Goal: Task Accomplishment & Management: Complete application form

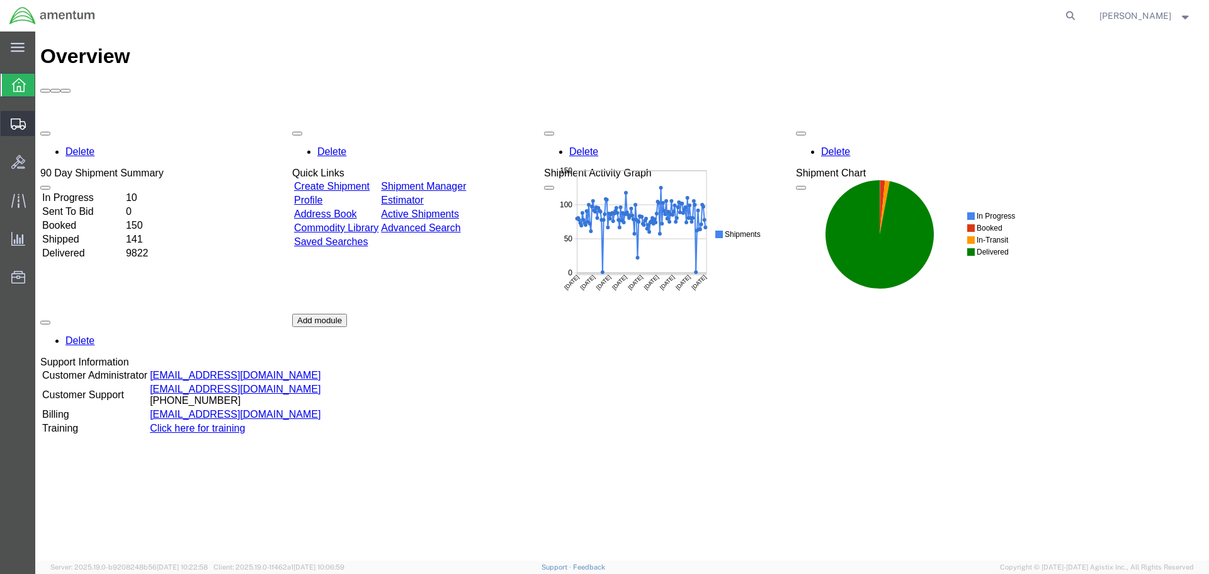
click at [0, 0] on span "Create Shipment" at bounding box center [0, 0] width 0 height 0
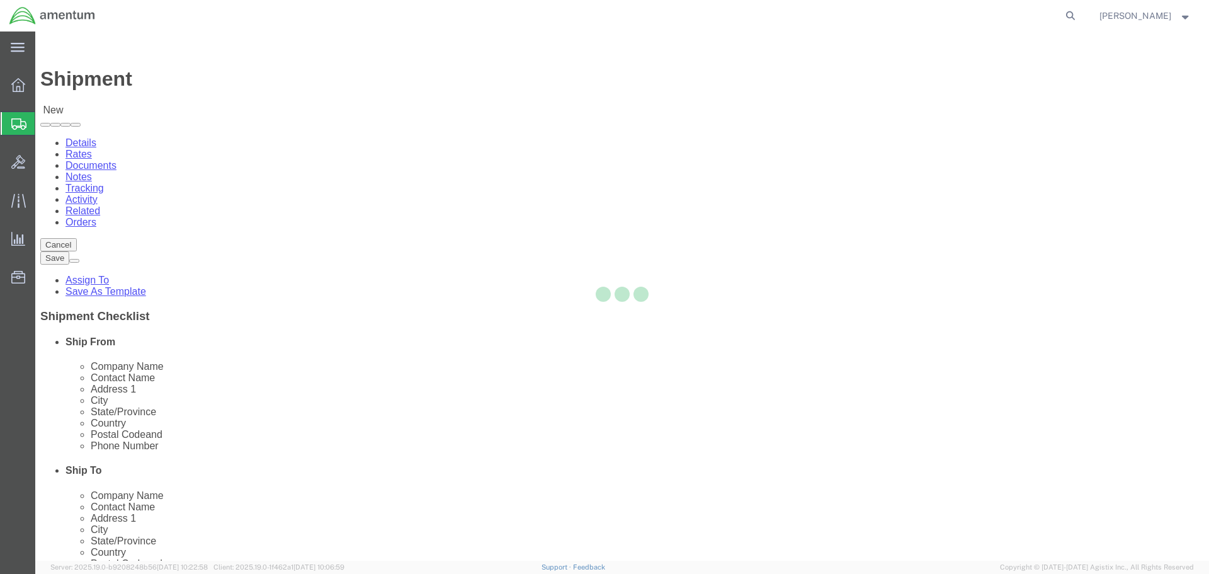
select select
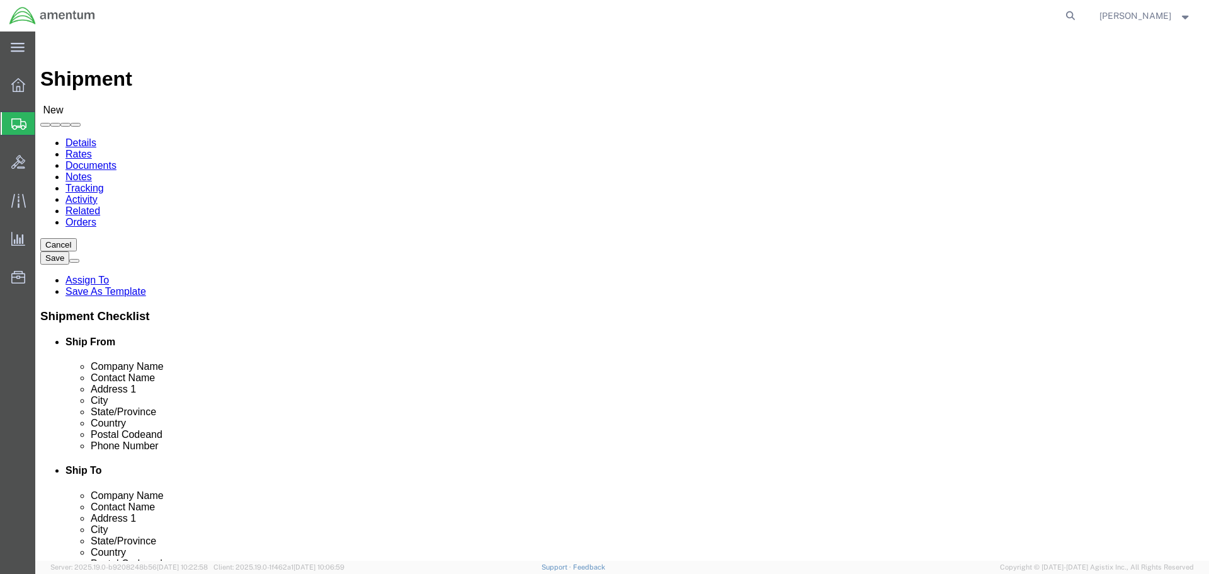
type input "EFO"
select select "49831"
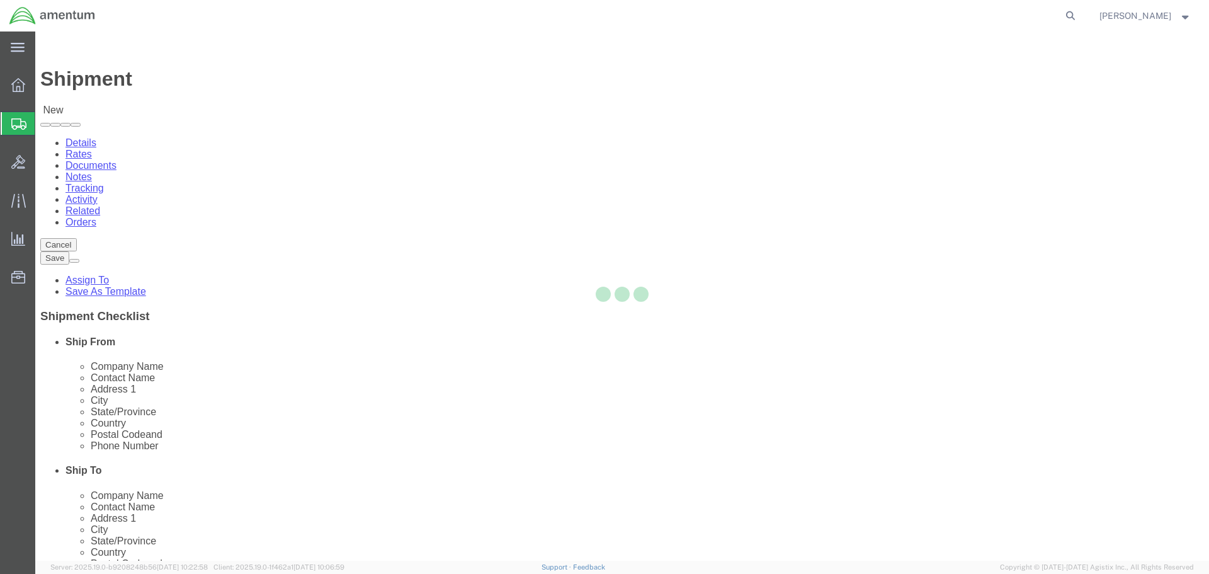
select select "[GEOGRAPHIC_DATA]"
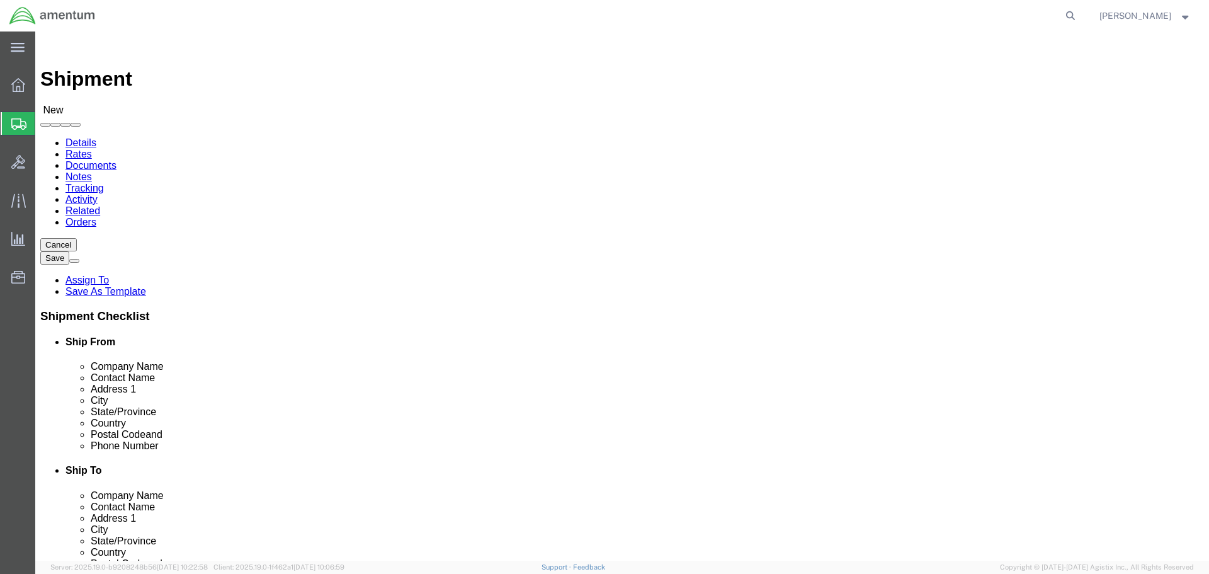
click input "text"
type input "GREENWOOD GROUP"
type input "RMA 1092"
click input "text"
type input "1701 [PERSON_NAME] BLVD"
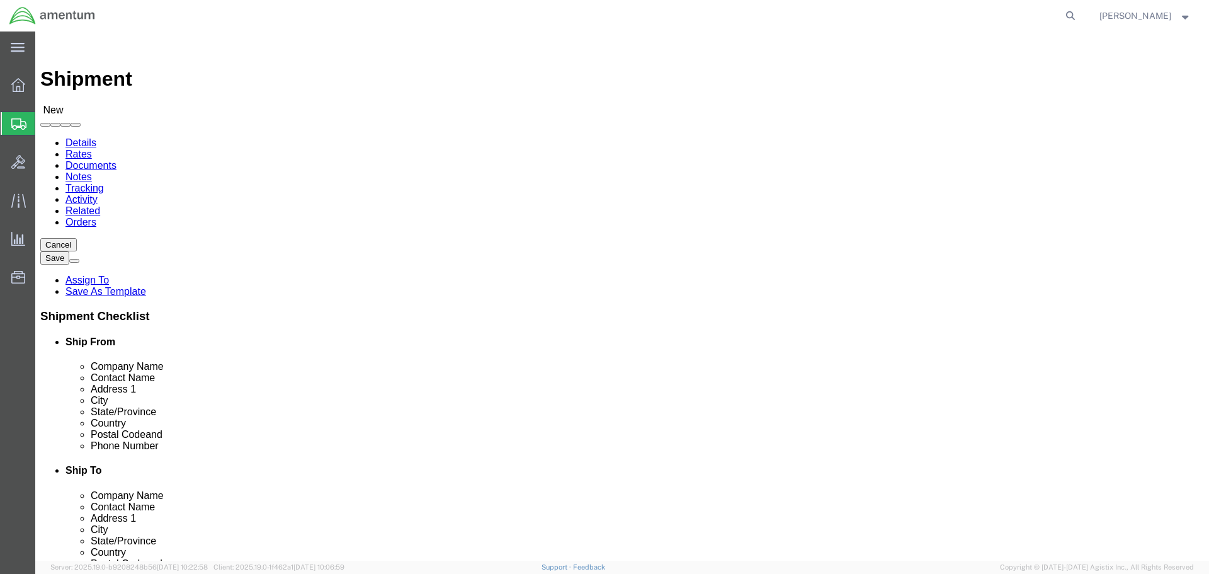
type input "[GEOGRAPHIC_DATA]"
type input "O"
type input "OKL"
type input "74601"
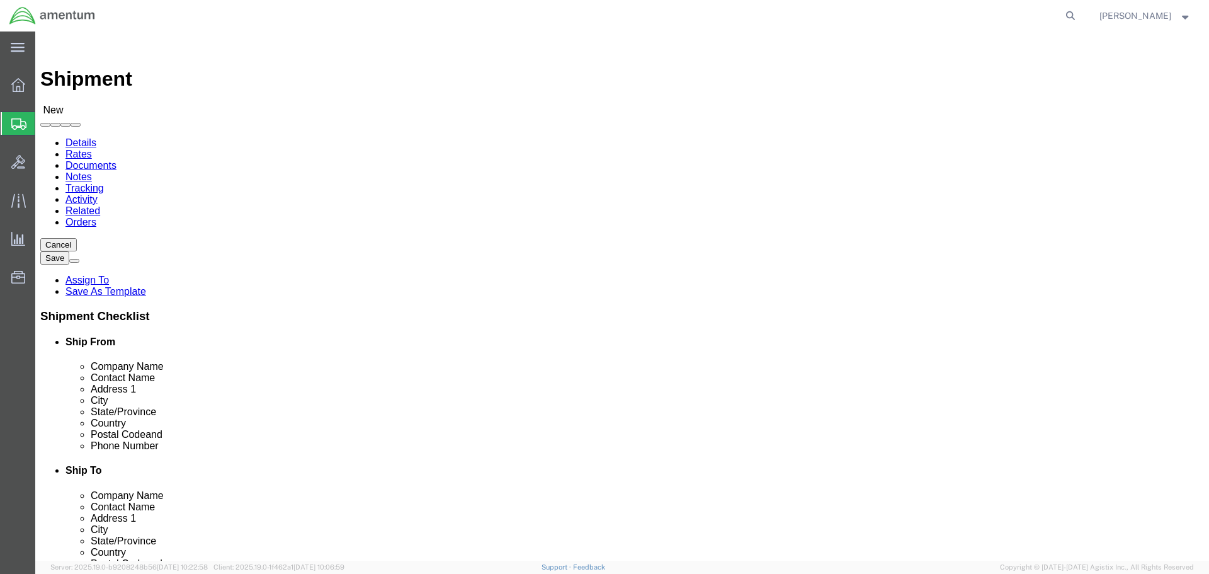
click input "text"
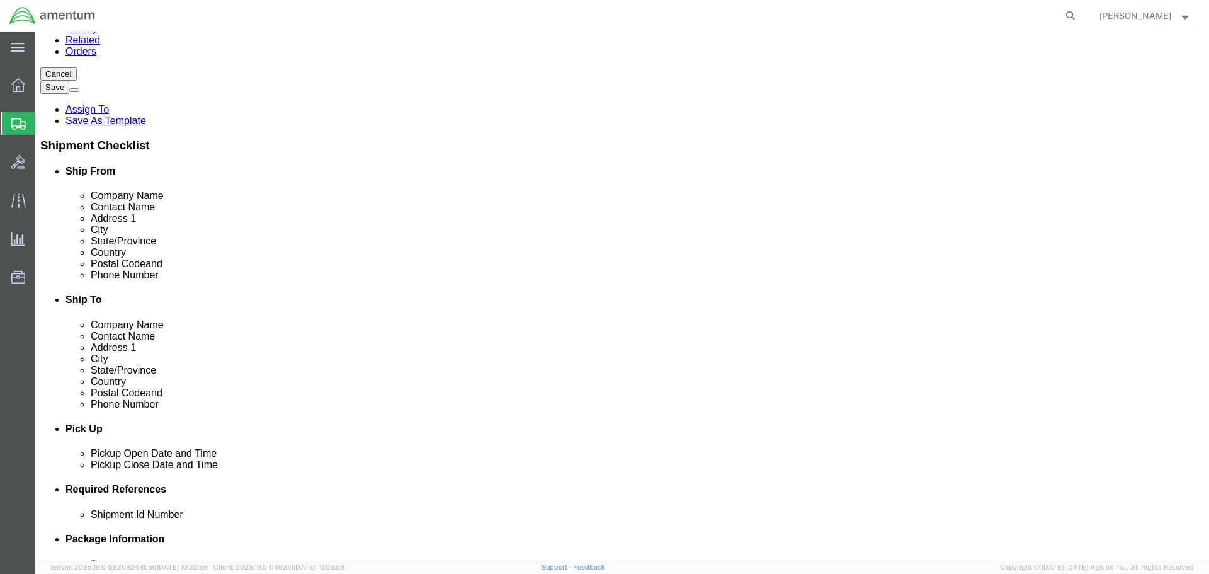
scroll to position [378, 0]
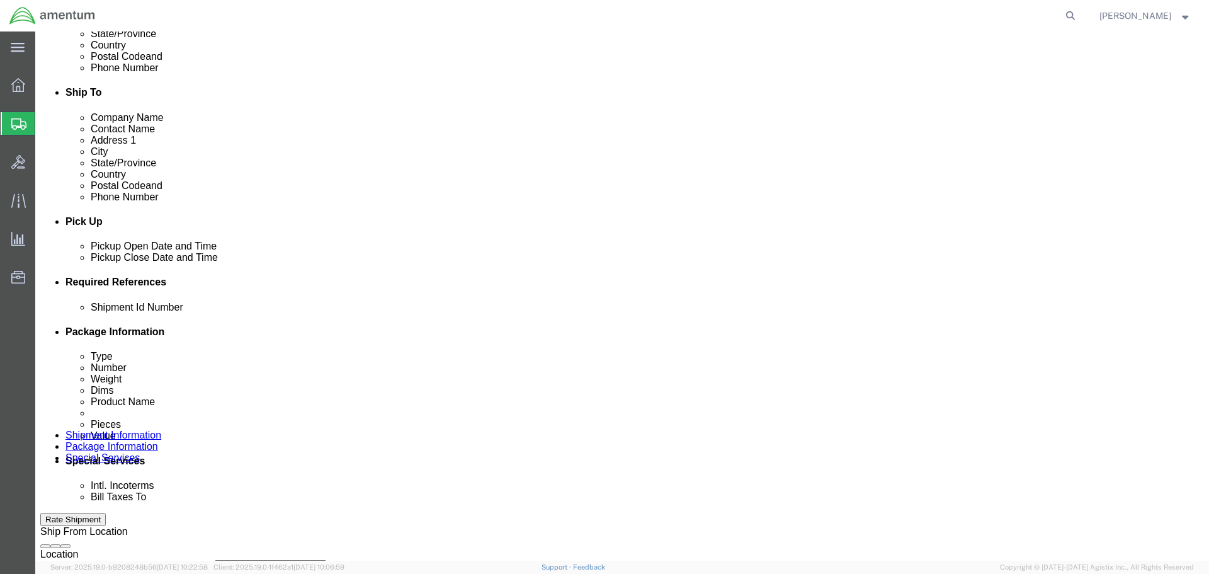
type input "[PHONE_NUMBER]"
click button "Add reference"
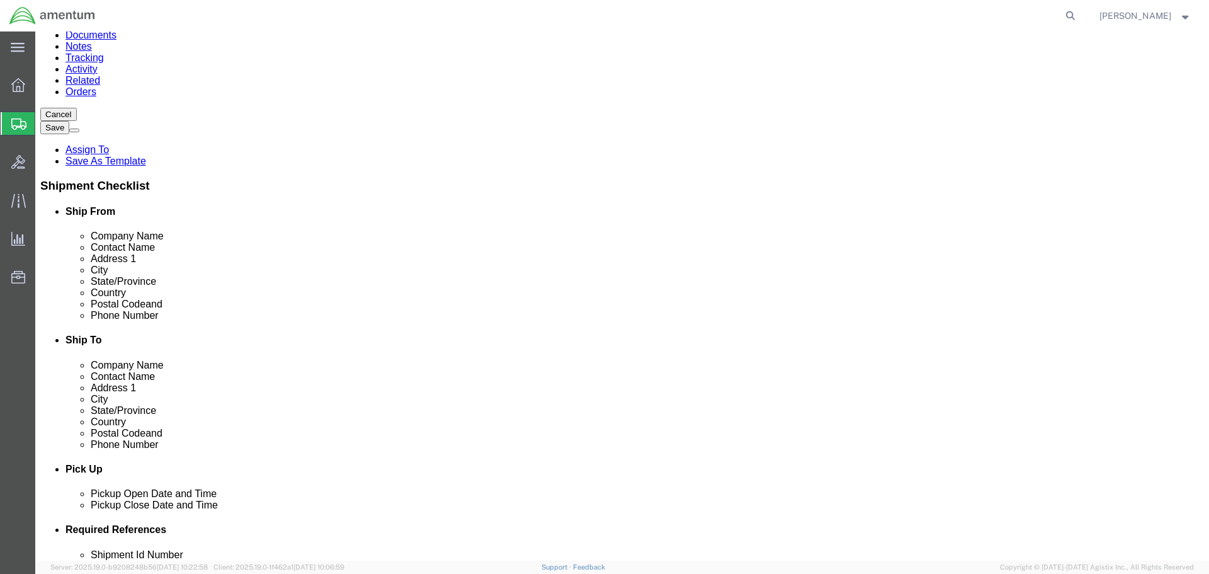
scroll to position [126, 0]
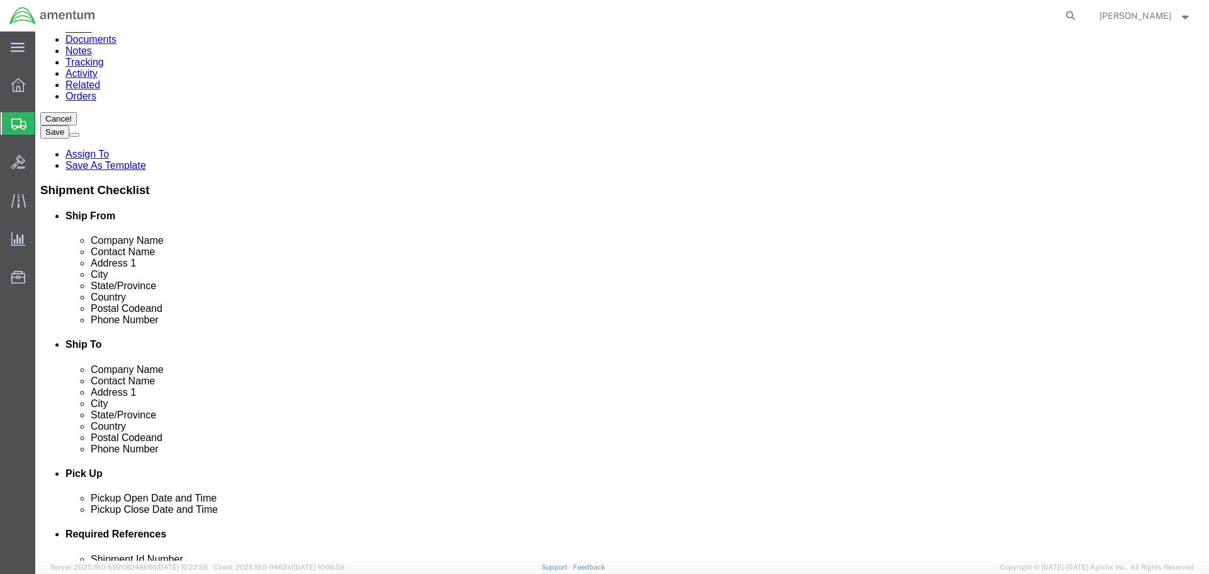
drag, startPoint x: 697, startPoint y: 135, endPoint x: 593, endPoint y: 138, distance: 104.0
click div "Contact Name RMA 1092 RMA"
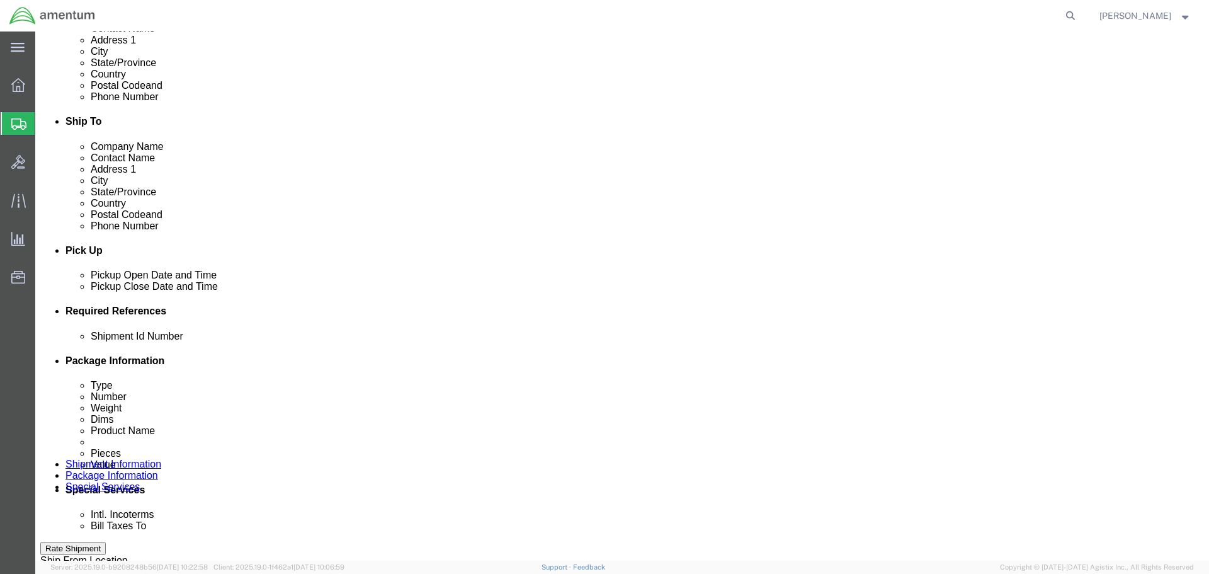
scroll to position [576, 0]
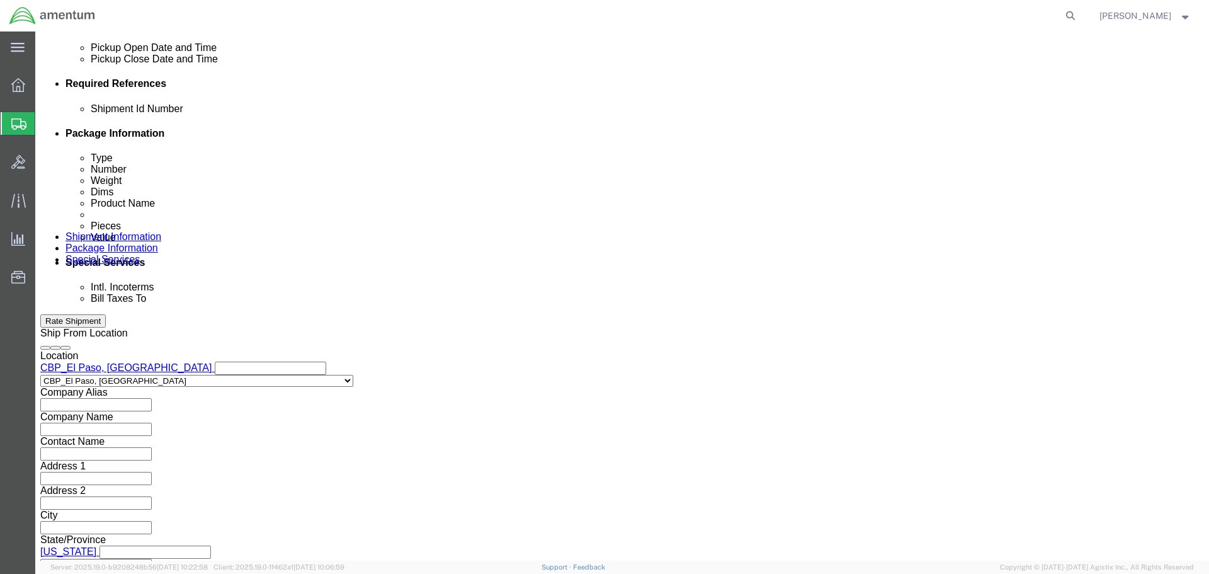
click input "text"
paste input "RMA 1092"
type input "RMA 1092"
select select "CUSTREF"
paste input "RMA 1092"
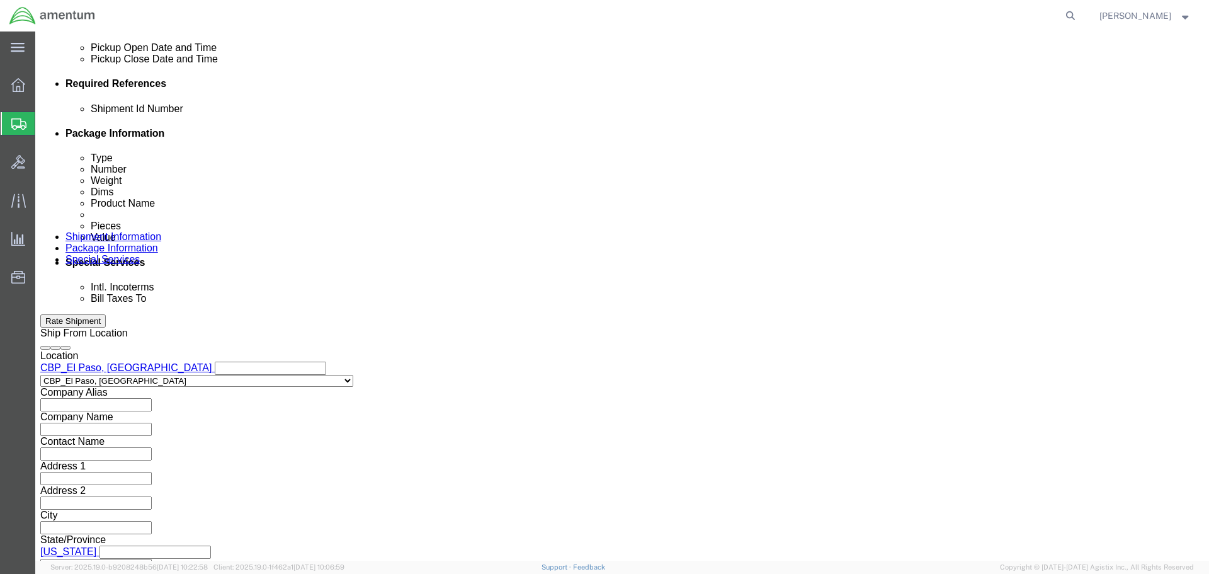
type input "RMA 1092"
select select "DEPT"
type input "CBP"
select select "PROJNUM"
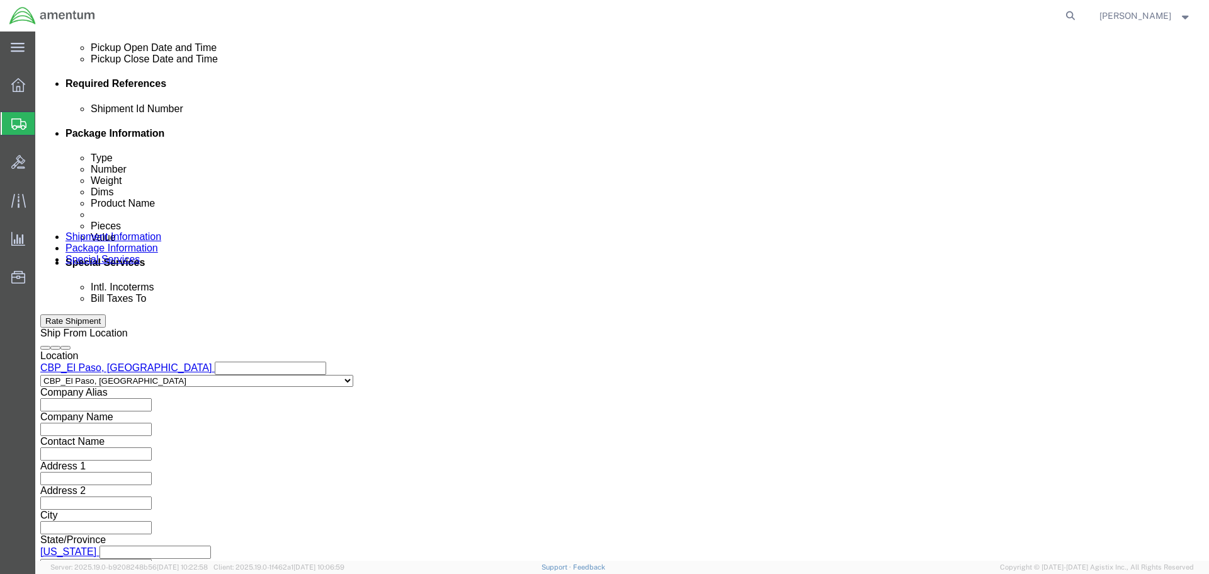
type input "6118.03.03.2219.000.NLS.0000"
click button "Continue"
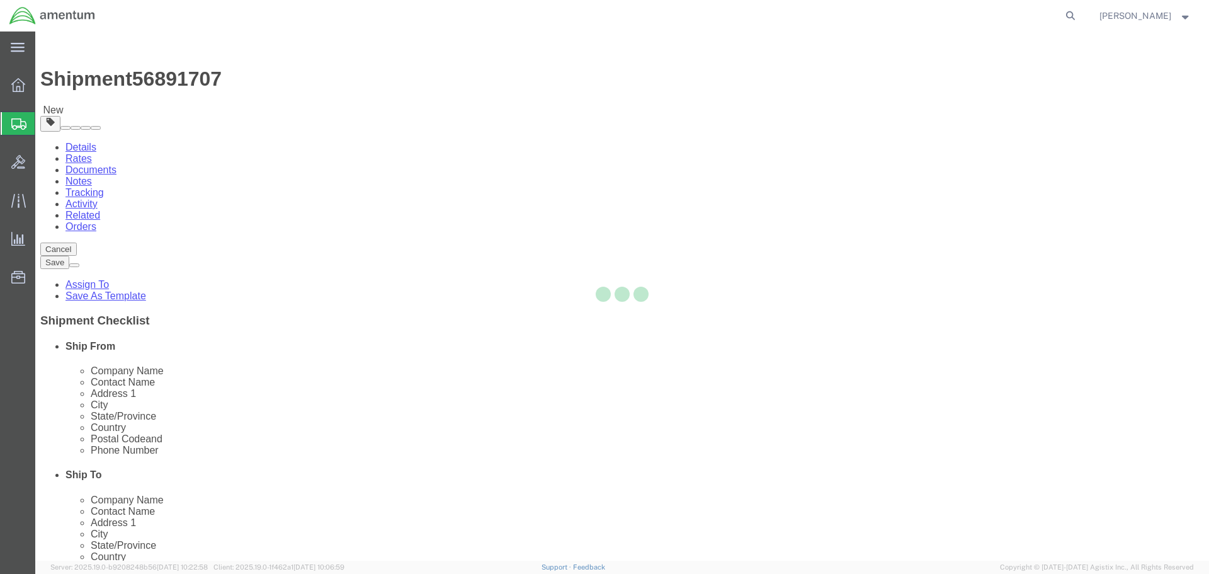
select select "CBOX"
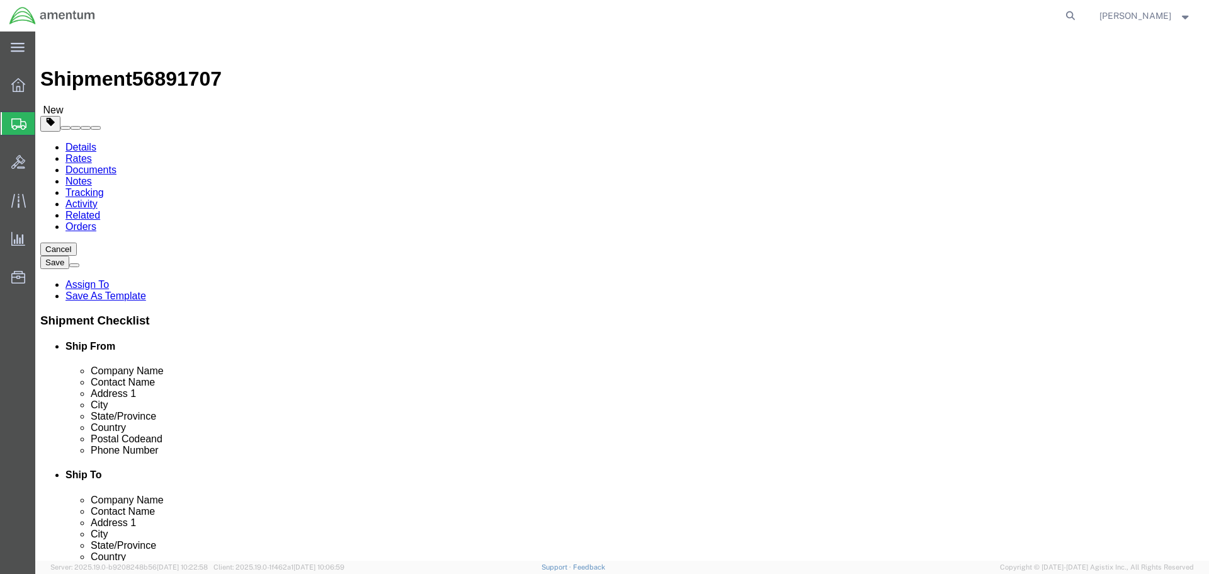
click icon
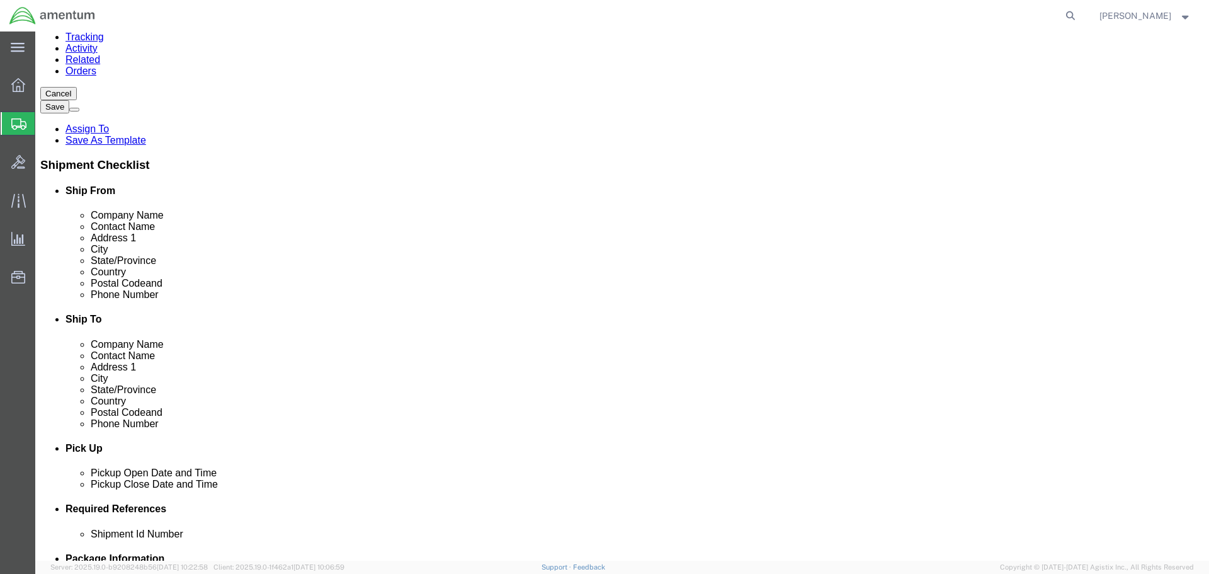
scroll to position [576, 0]
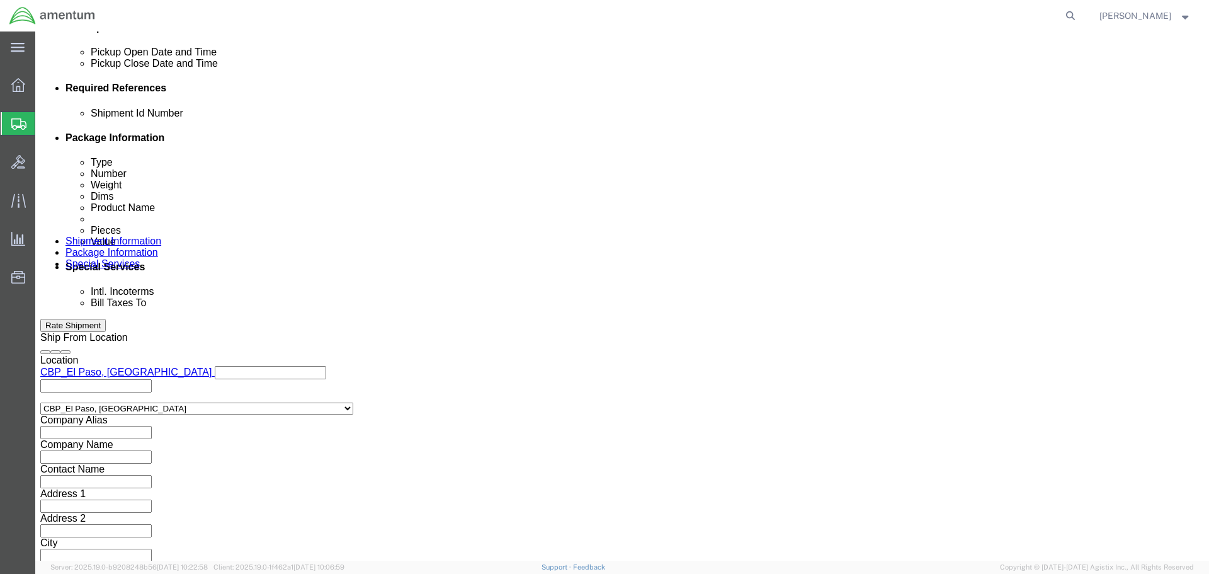
click button "Continue"
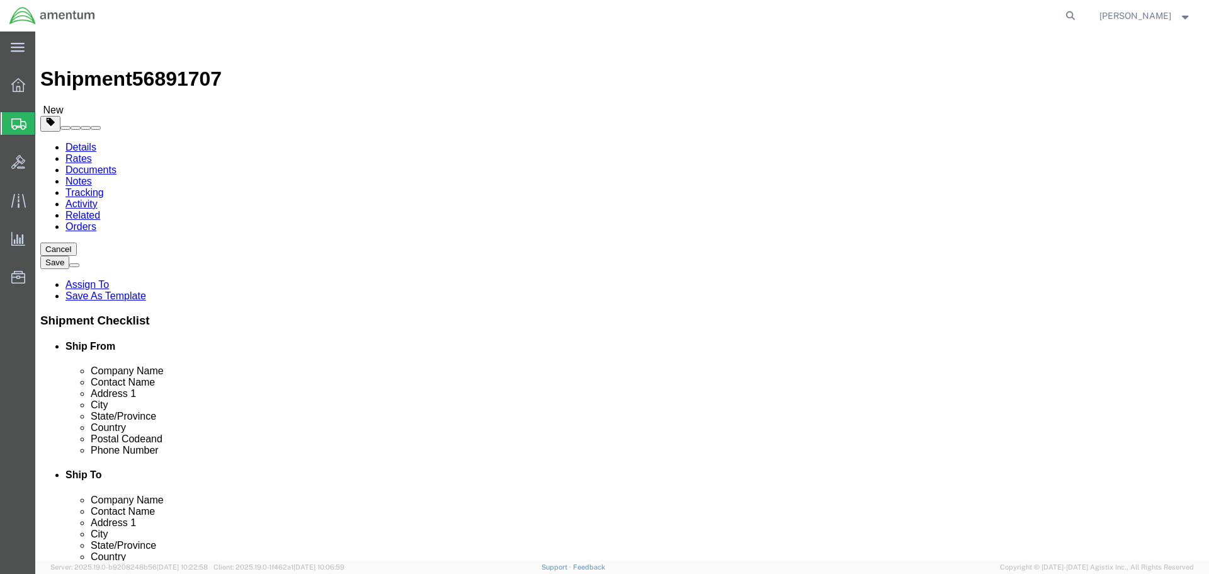
click input "1"
type input "8"
type input "6"
type input "4"
type input "2"
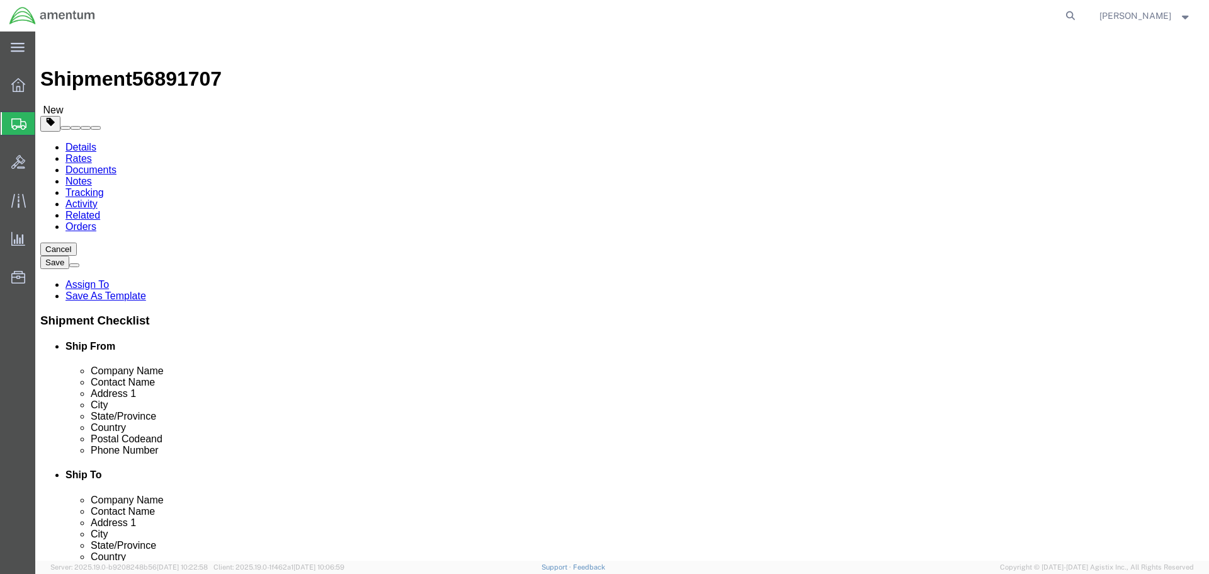
click link "Add Content"
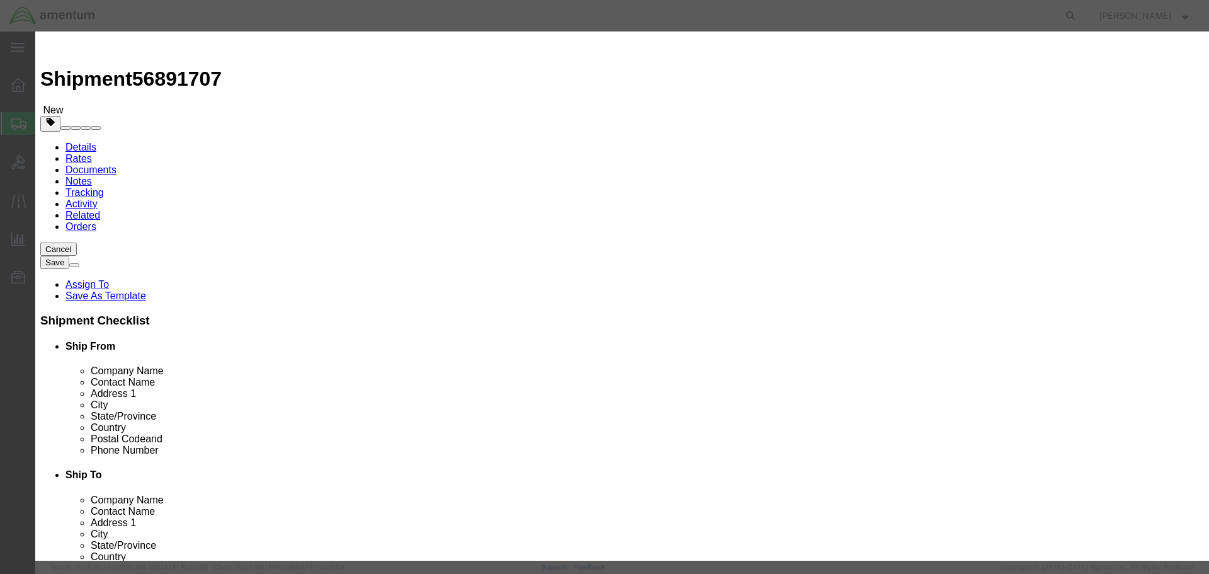
click input "text"
type input "AIRCRAFT PARTS"
type input "10"
type input "100"
click button "Save & Close"
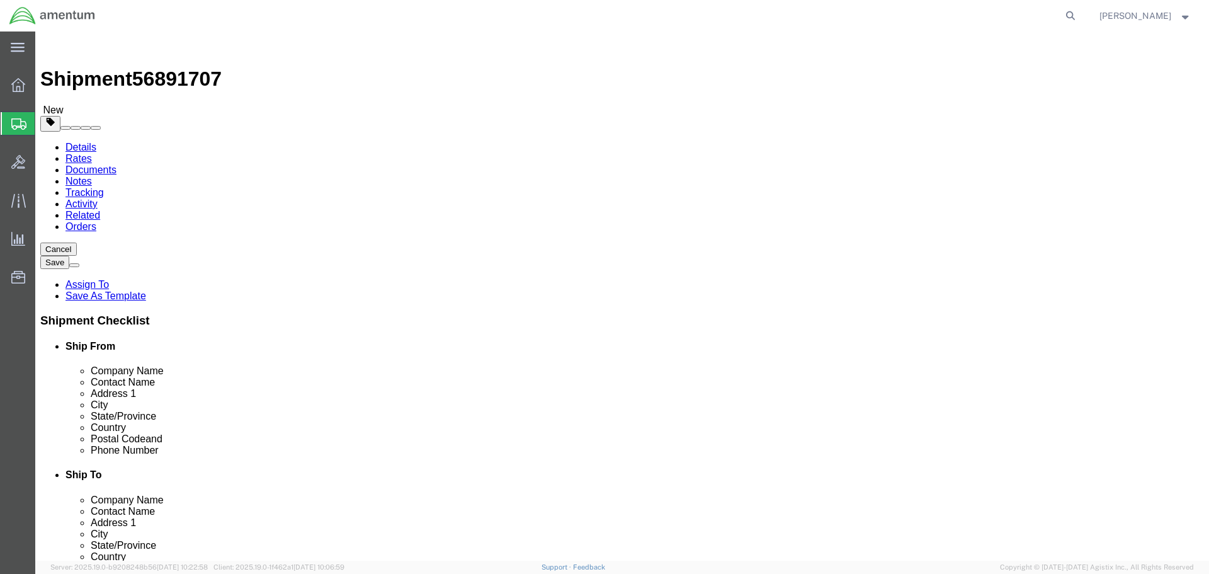
click button "Continue"
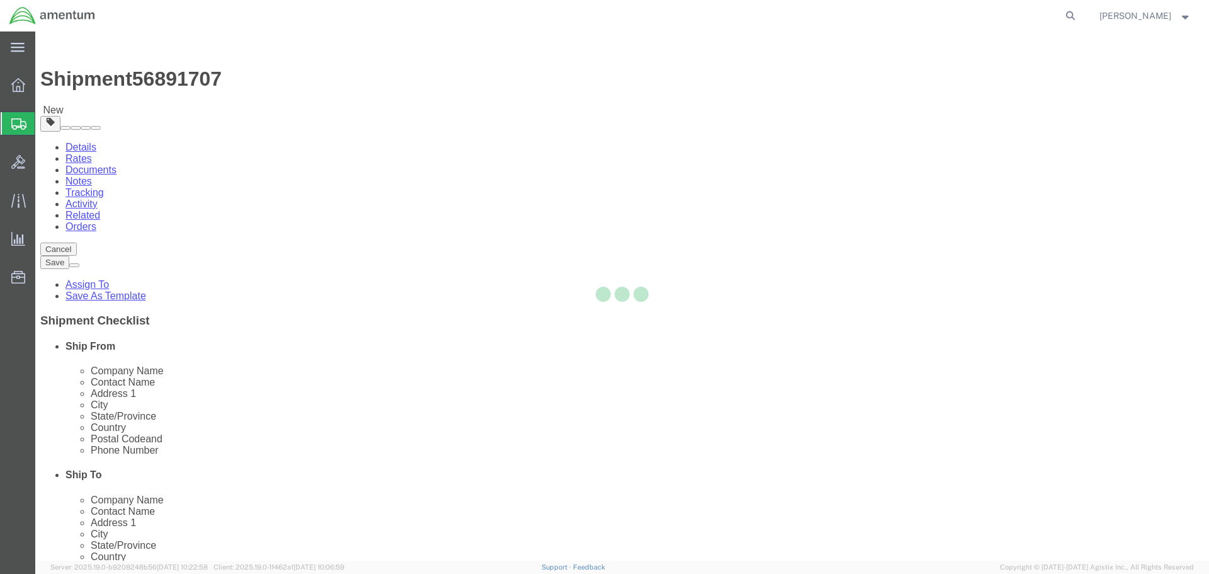
select select
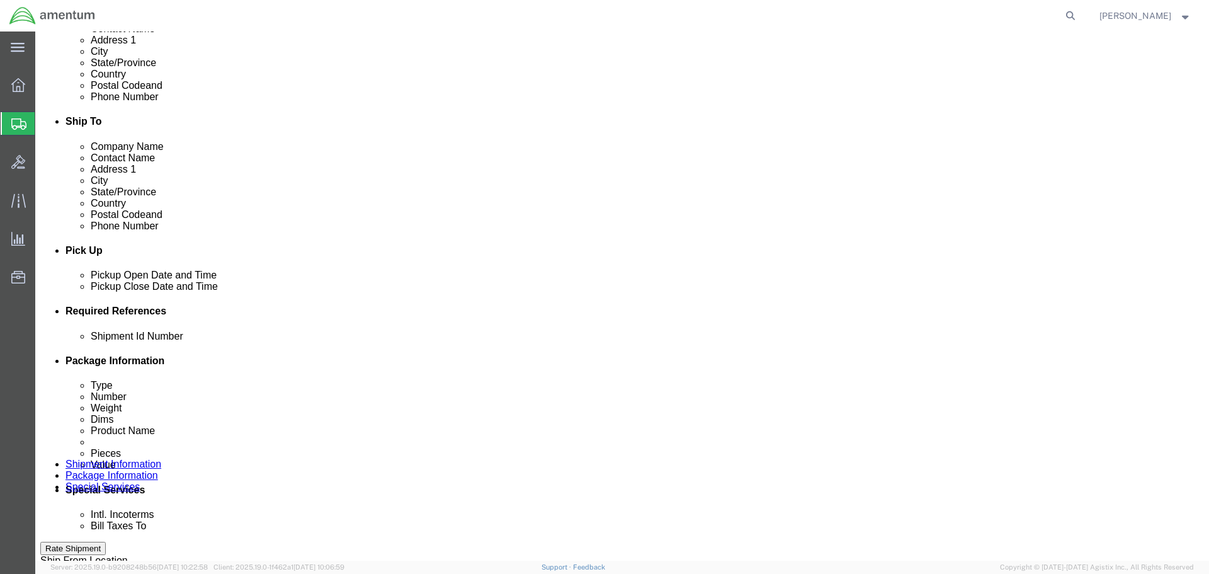
scroll to position [378, 0]
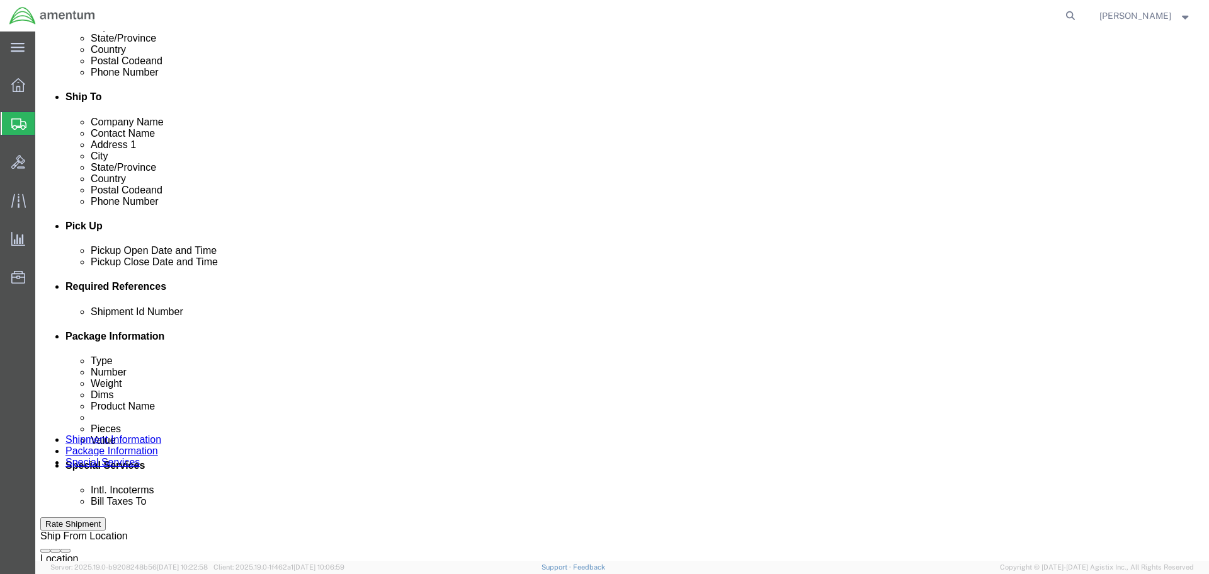
click select "Select Buyer Cost Center Department Operations Number Order Number Sales Person"
click div "Billing"
click select "Select Recipient Account Sender/Shipper Third Party Account"
select select "THRD"
click select "Select Recipient Account Sender/Shipper Third Party Account"
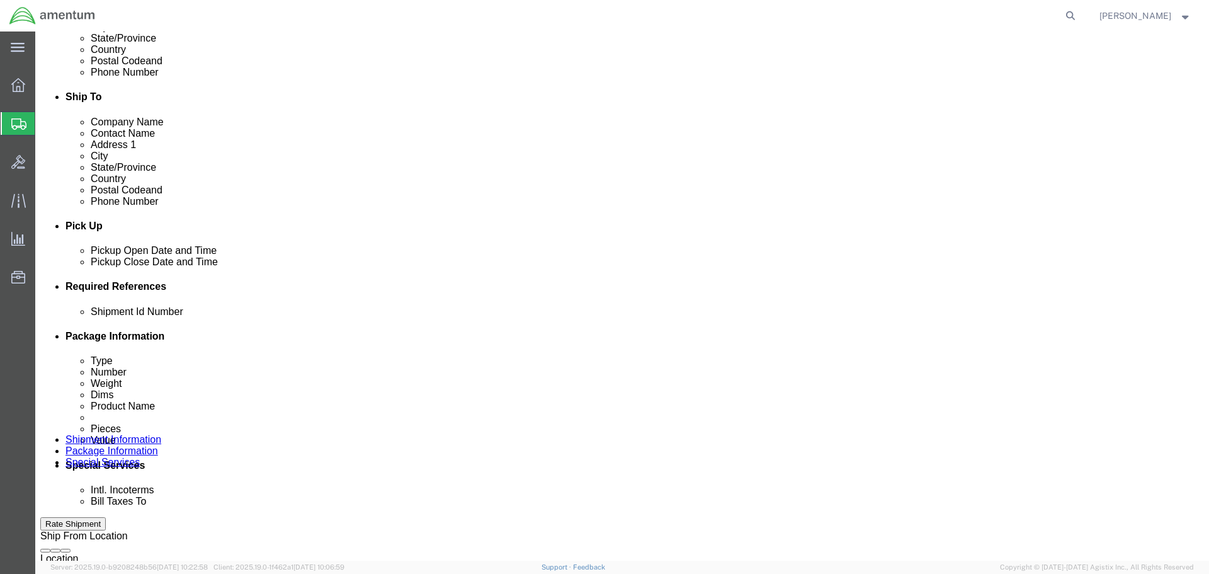
select select
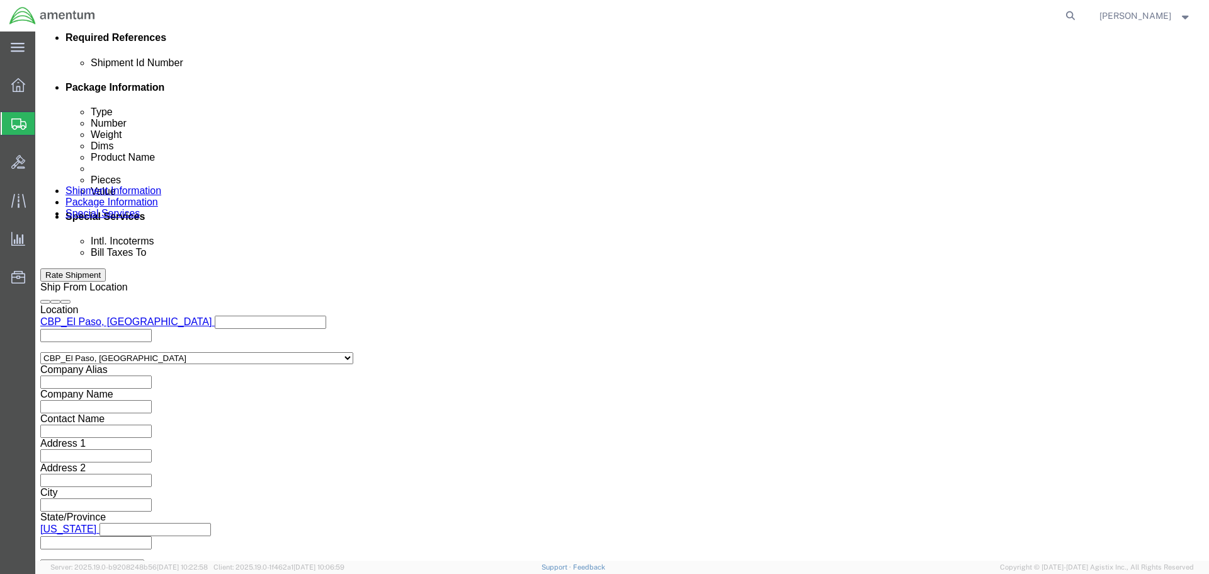
scroll to position [630, 0]
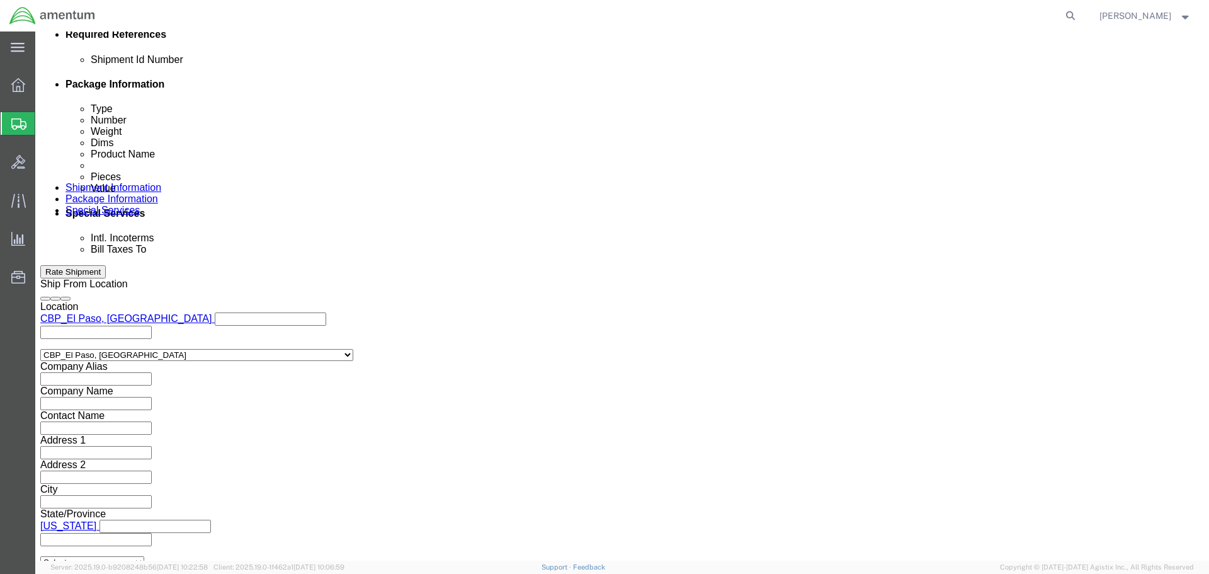
click select "Select DHL FedEx Express UPS"
select select "FedEx Express"
click select "Select DHL FedEx Express UPS"
click input "text"
type input "324370897"
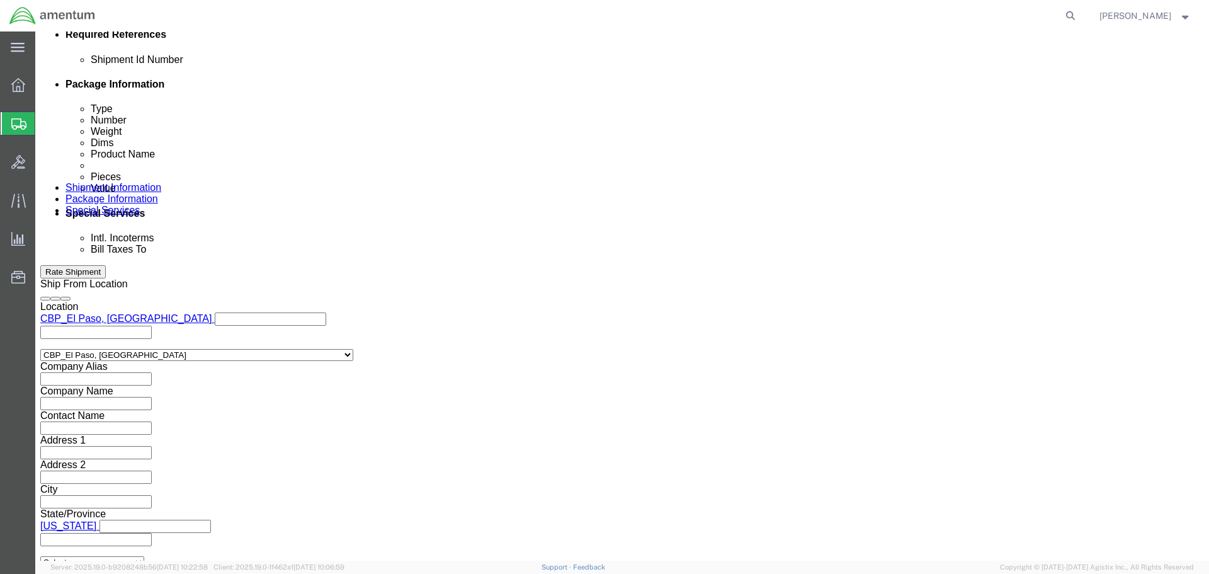
click h4 "Bill shipment to - Third Party"
click input "text"
type input "GREENWOOD GROUP"
click button "Rate Shipment"
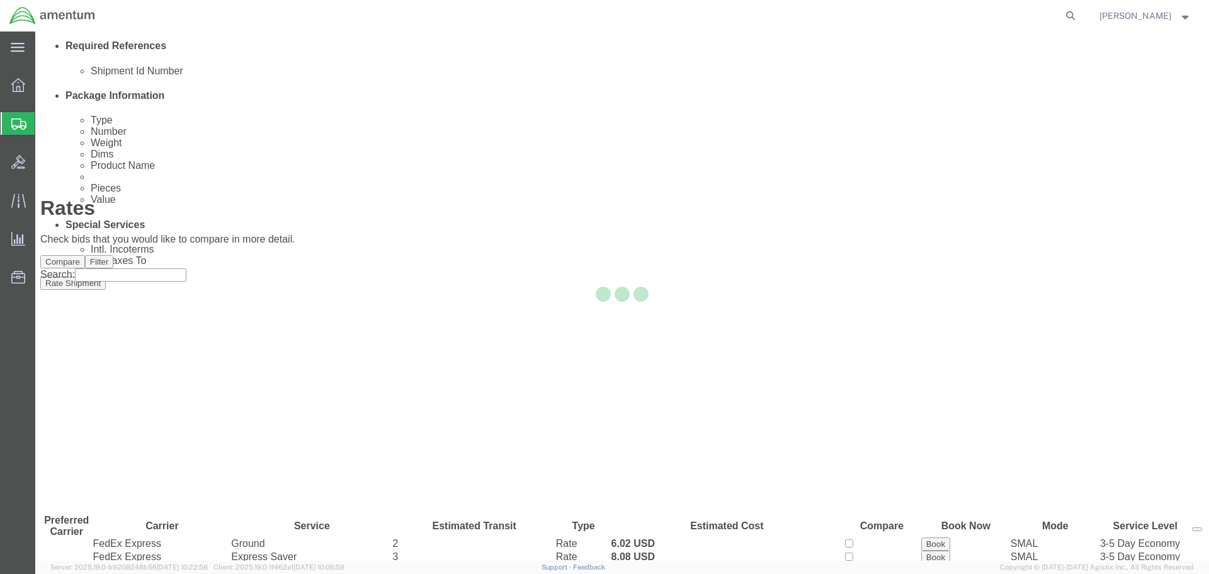
scroll to position [49, 0]
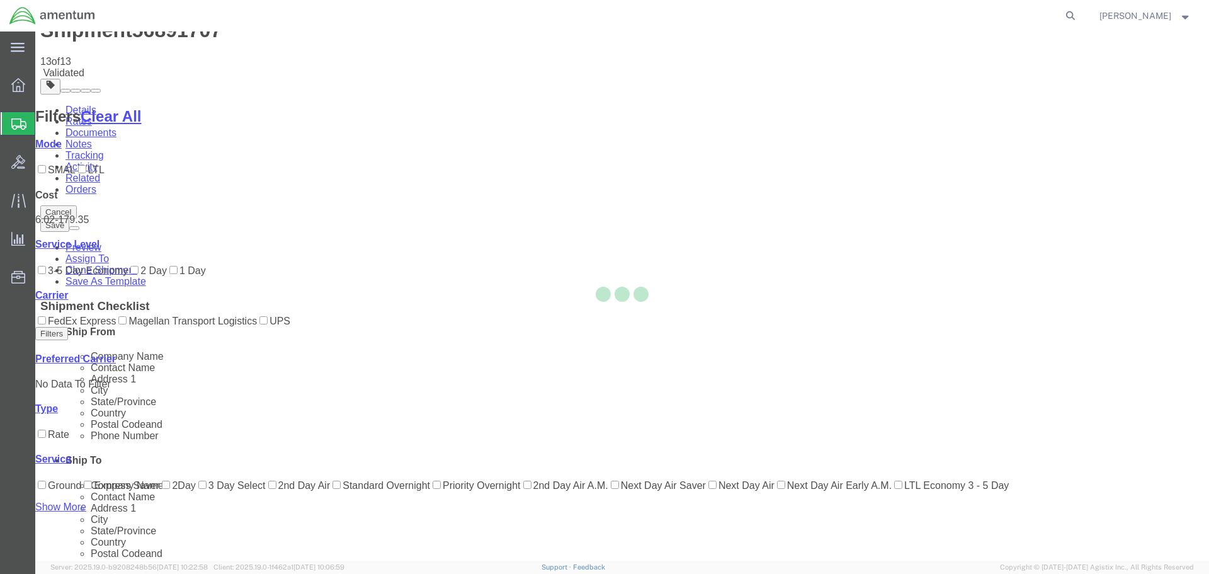
scroll to position [0, 0]
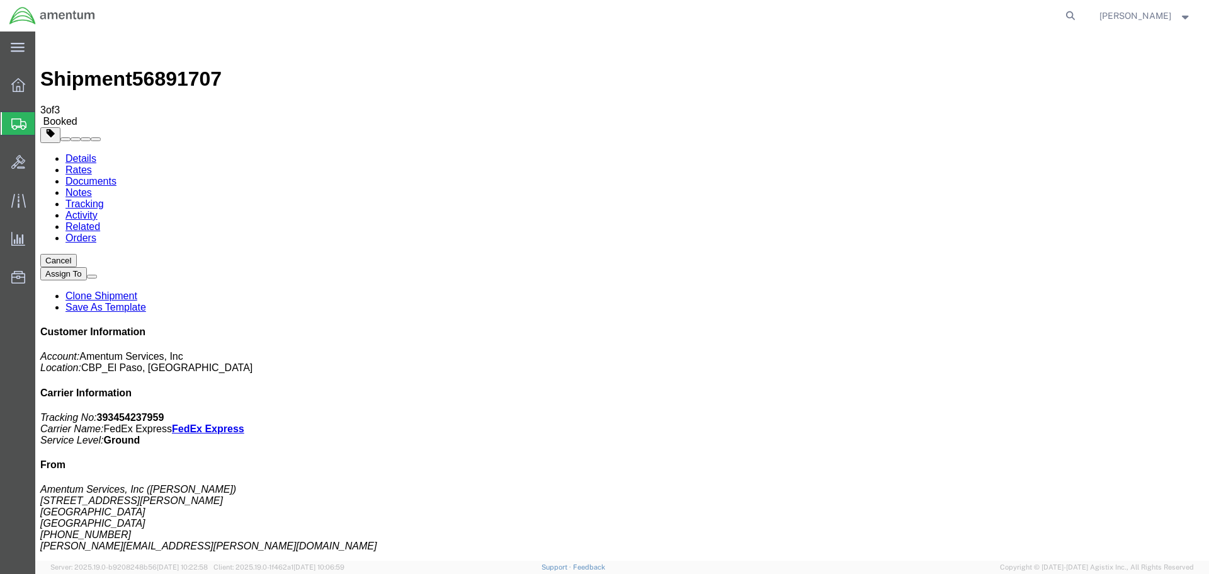
drag, startPoint x: 96, startPoint y: 225, endPoint x: 308, endPoint y: 352, distance: 247.5
